Goal: Transaction & Acquisition: Purchase product/service

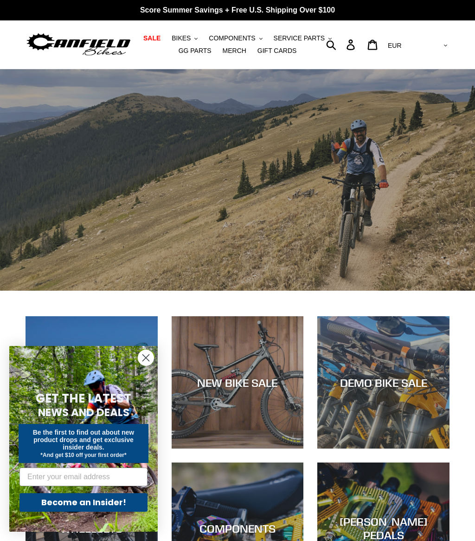
click at [199, 32] on button "BIKES .cls-1{fill:#231f20}" at bounding box center [184, 38] width 35 height 13
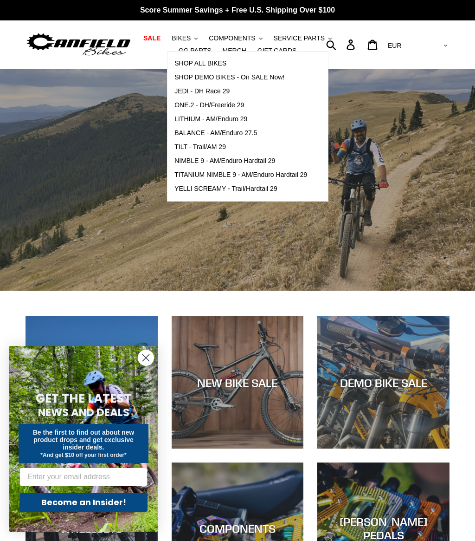
click at [225, 61] on span "SHOP ALL BIKES" at bounding box center [201, 63] width 52 height 8
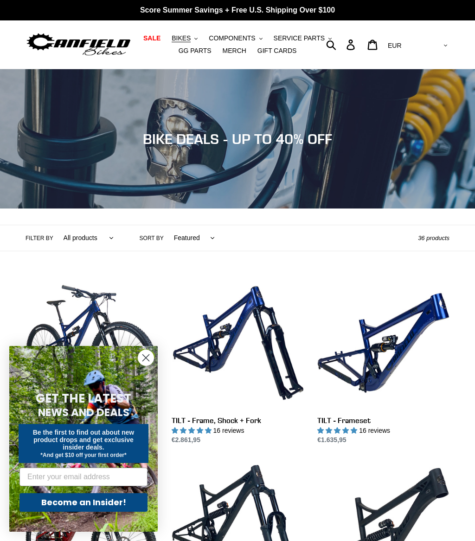
click at [143, 365] on circle "Close dialog" at bounding box center [145, 357] width 15 height 15
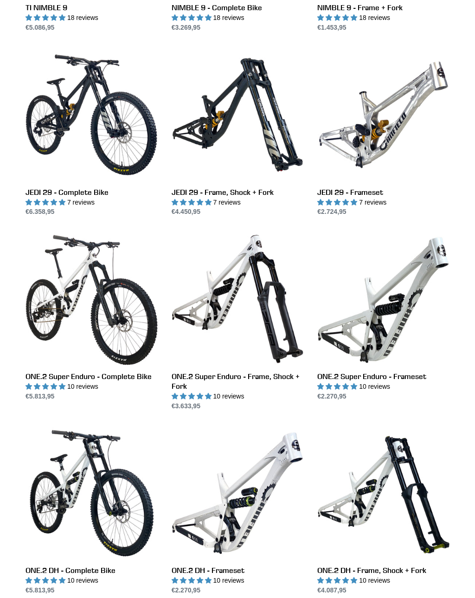
scroll to position [966, 0]
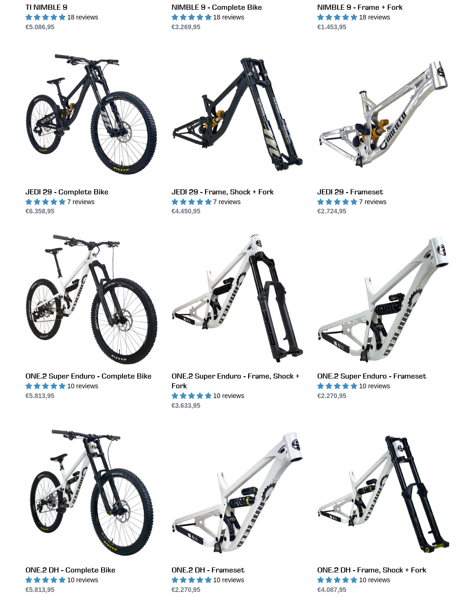
click at [99, 513] on link "ONE.2 DH - Complete Bike" at bounding box center [92, 511] width 132 height 168
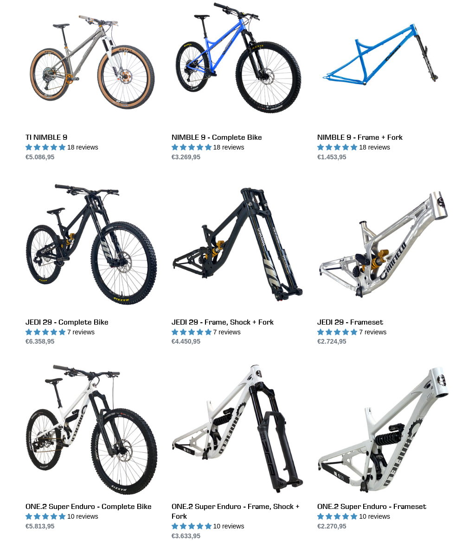
scroll to position [826, 0]
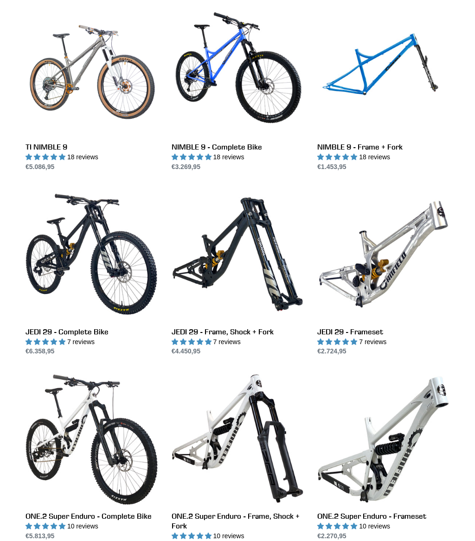
click at [106, 270] on link "JEDI 29 - Complete Bike" at bounding box center [92, 272] width 132 height 168
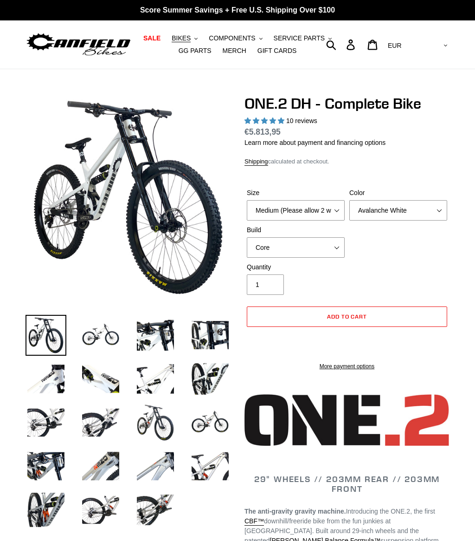
select select "highest-rating"
click at [324, 244] on select "Core Pro" at bounding box center [296, 247] width 98 height 20
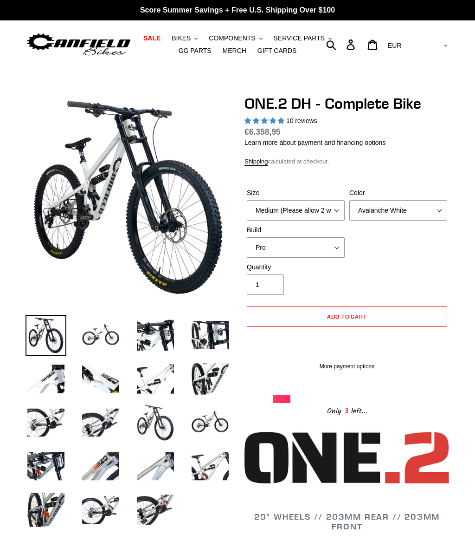
click at [110, 320] on img at bounding box center [100, 335] width 41 height 41
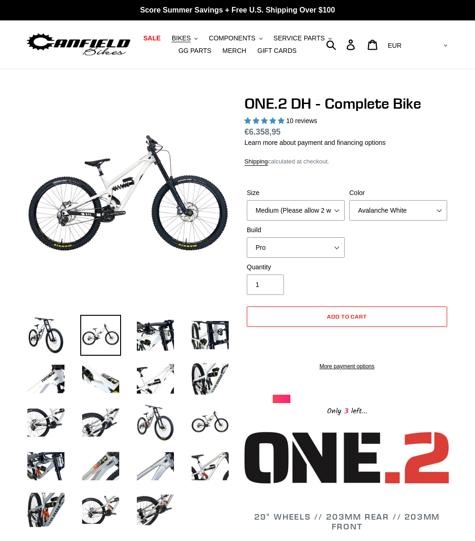
click at [157, 331] on img at bounding box center [155, 335] width 41 height 41
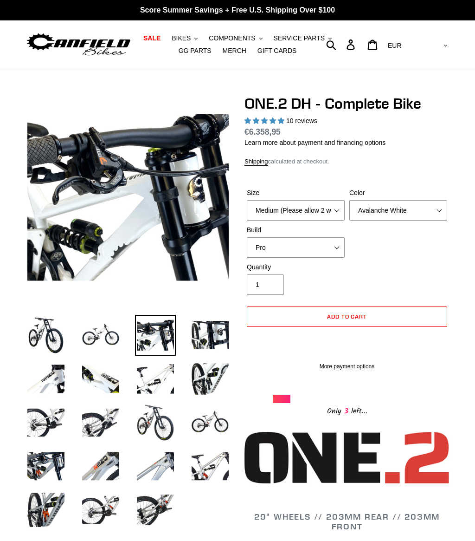
click at [214, 331] on img at bounding box center [210, 335] width 41 height 41
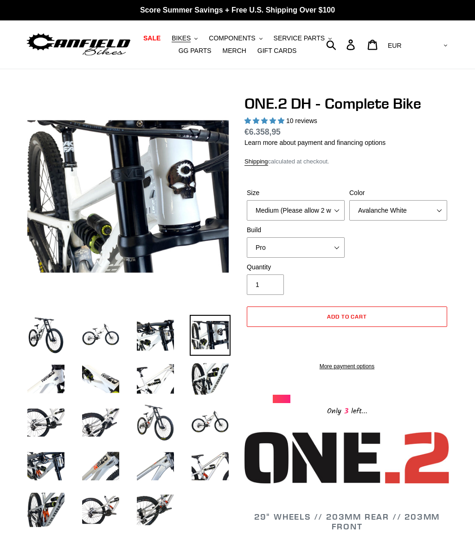
click at [149, 323] on img at bounding box center [155, 335] width 41 height 41
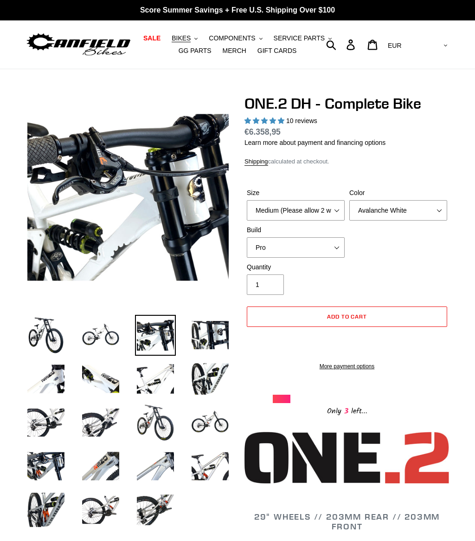
click at [115, 322] on img at bounding box center [100, 335] width 41 height 41
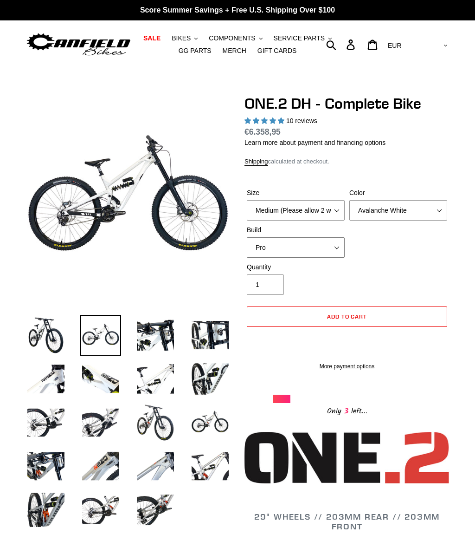
click at [330, 241] on select "Core Pro" at bounding box center [296, 247] width 98 height 20
select select "Core"
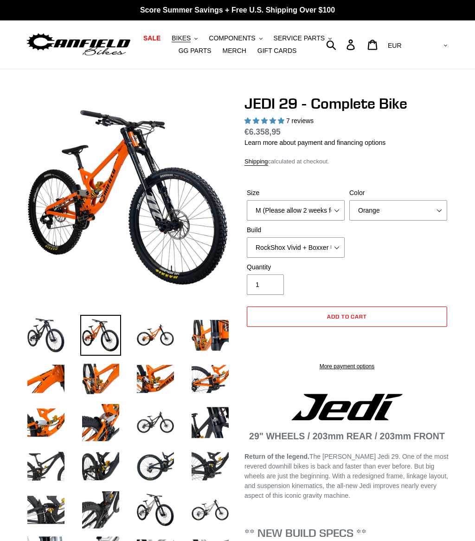
select select "highest-rating"
click at [320, 251] on select "RockShox Vivid + Boxxer ULT RC2 C3 200 + SRAM XO RockShox Vivid + Boxxer ULT RC…" at bounding box center [296, 247] width 98 height 20
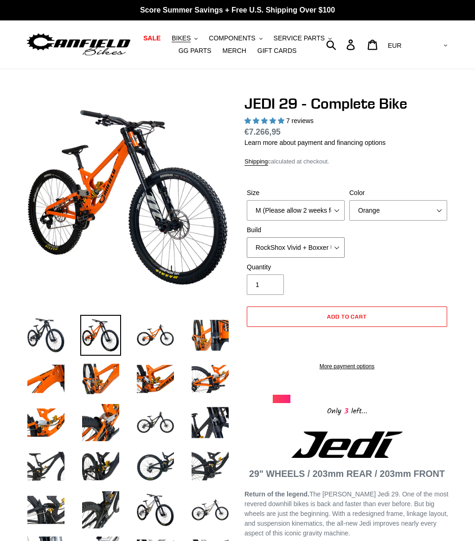
click at [325, 252] on select "RockShox Vivid + Boxxer ULT RC2 C3 200 + SRAM XO RockShox Vivid + Boxxer ULT RC…" at bounding box center [296, 247] width 98 height 20
click at [323, 244] on select "RockShox Vivid + Boxxer ULT RC2 C3 200 + SRAM XO RockShox Vivid + Boxxer ULT RC…" at bounding box center [296, 247] width 98 height 20
click at [325, 252] on select "RockShox Vivid + Boxxer ULT RC2 C3 200 + SRAM XO RockShox Vivid + Boxxer ULT RC…" at bounding box center [296, 247] width 98 height 20
select select "EXT eStoria LOK V3 + EXT Vaia 200 + SRAM XO"
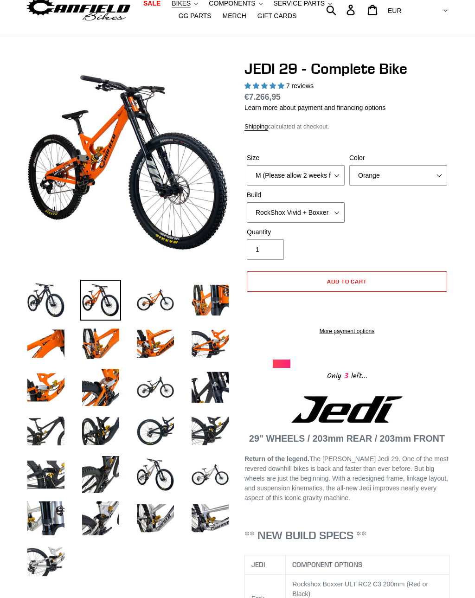
scroll to position [37, 0]
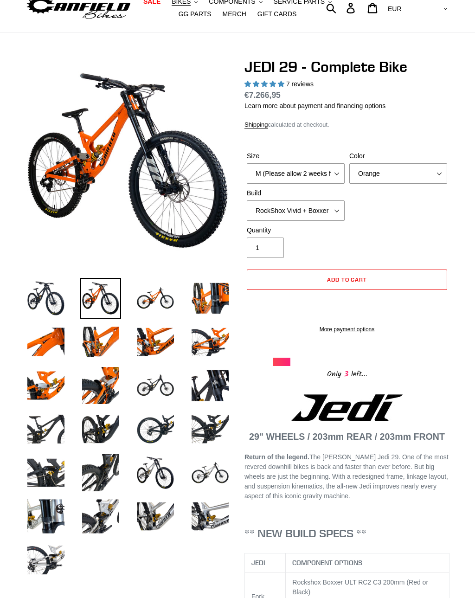
click at [145, 469] on img at bounding box center [155, 472] width 41 height 41
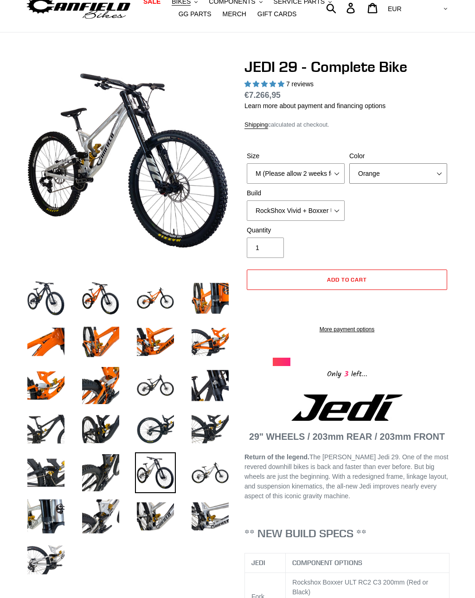
click at [426, 168] on select "Orange Stealth Black Raw" at bounding box center [398, 173] width 98 height 20
click at [426, 170] on select "Orange Stealth Black Raw" at bounding box center [398, 173] width 98 height 20
select select "Raw"
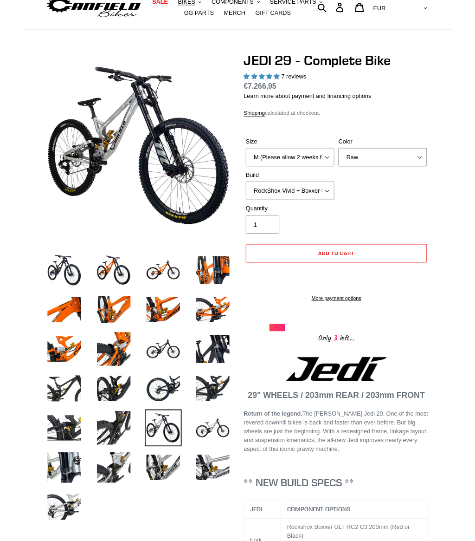
scroll to position [94, 0]
